Goal: Navigation & Orientation: Find specific page/section

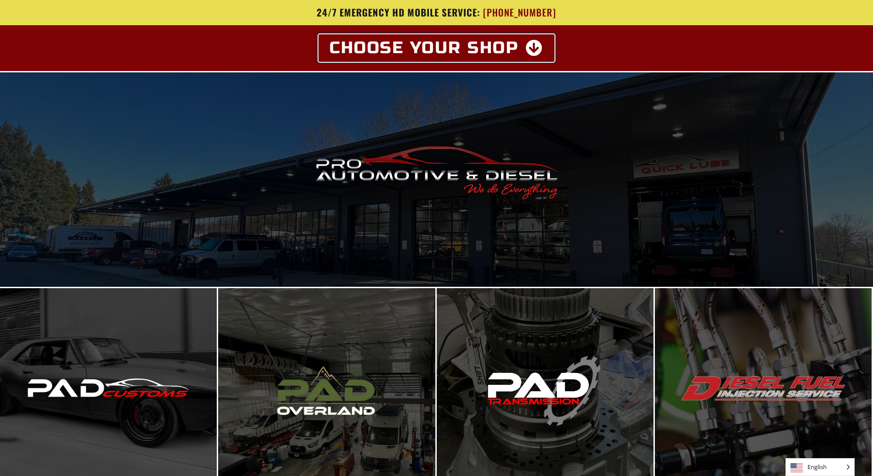
click at [533, 50] on icon at bounding box center [534, 48] width 18 height 16
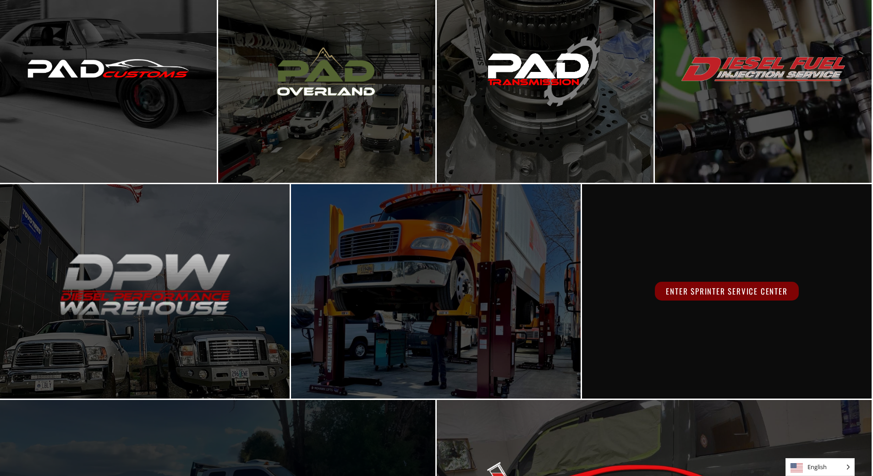
scroll to position [321, 0]
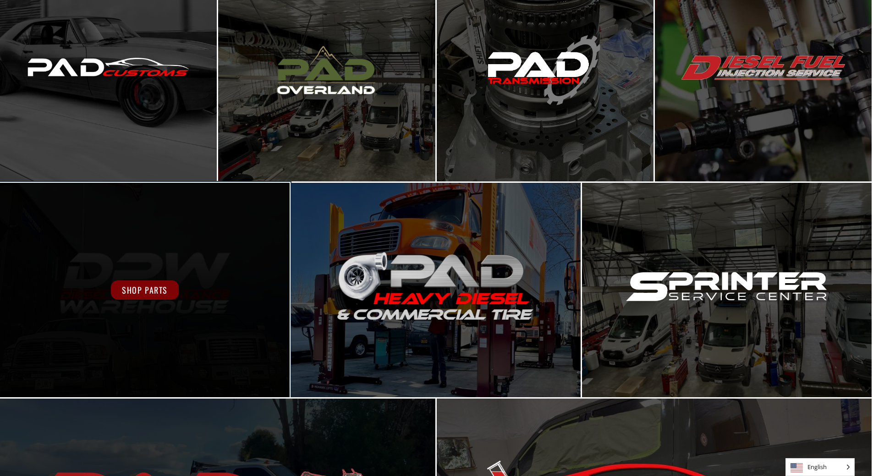
click at [154, 290] on span "Shop Parts" at bounding box center [145, 289] width 68 height 19
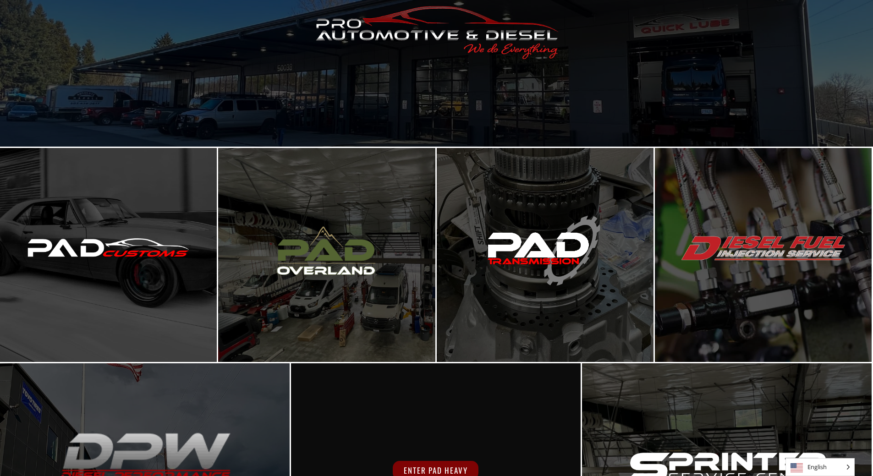
scroll to position [0, 0]
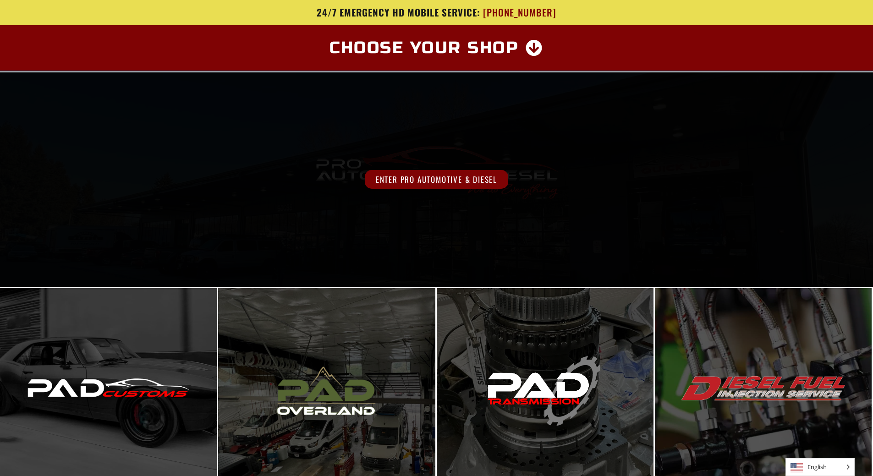
click at [470, 154] on div "Enter Pro Automotive & Diesel" at bounding box center [436, 179] width 873 height 214
click at [455, 176] on span "Enter Pro Automotive & Diesel" at bounding box center [436, 179] width 143 height 19
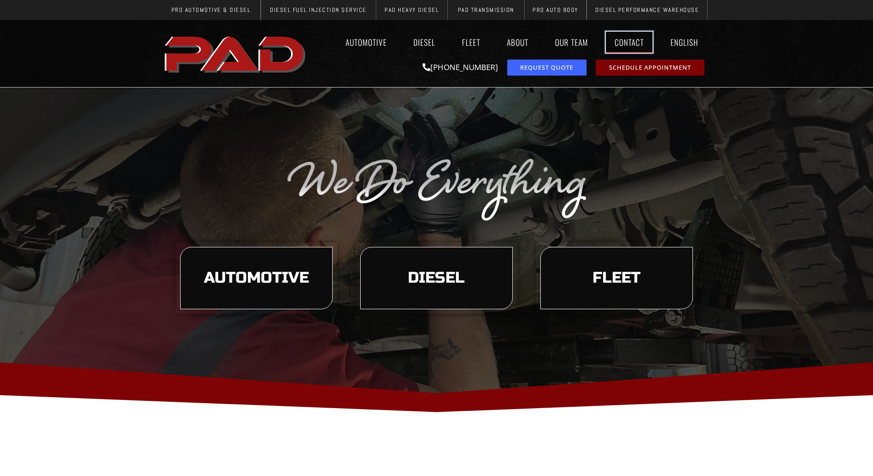
click at [626, 42] on link "Contact" at bounding box center [629, 42] width 47 height 21
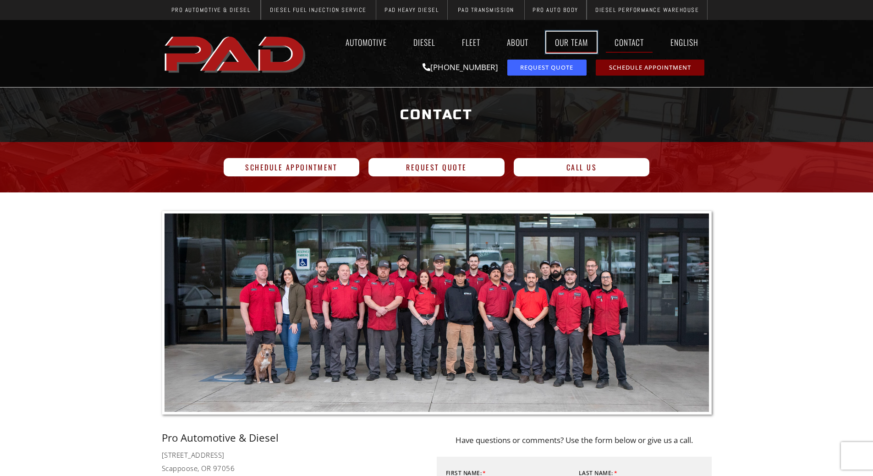
click at [570, 42] on link "Our Team" at bounding box center [571, 42] width 50 height 21
